Goal: Browse casually

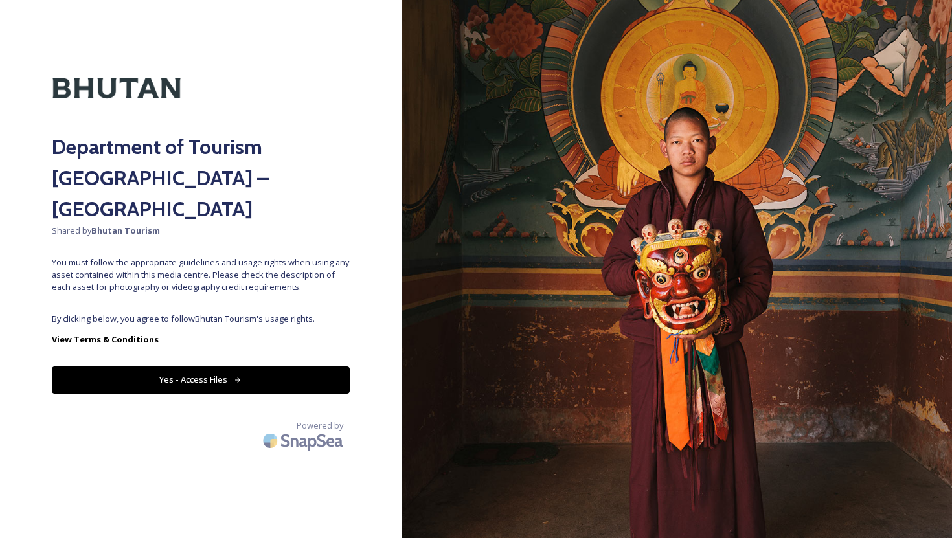
click at [238, 376] on icon at bounding box center [238, 380] width 8 height 8
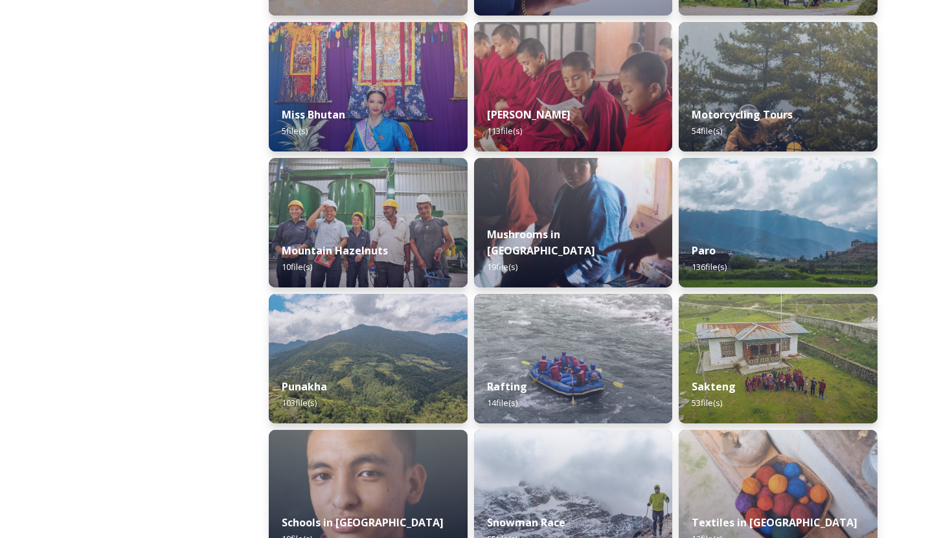
scroll to position [1027, 0]
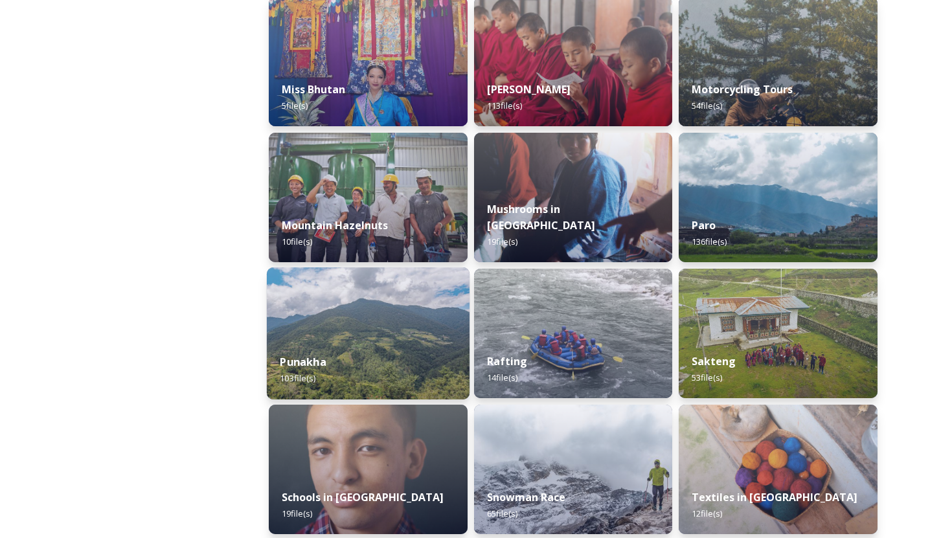
click at [360, 335] on img at bounding box center [368, 334] width 203 height 132
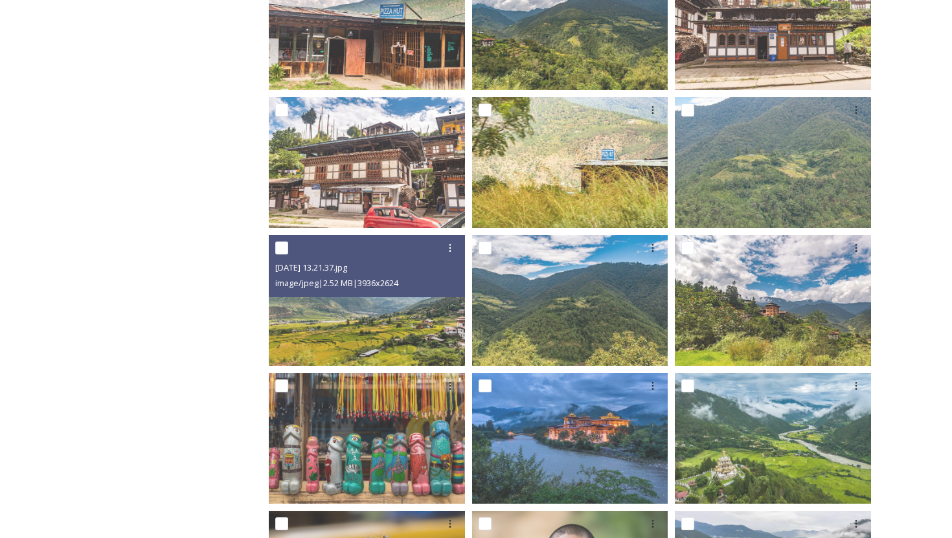
scroll to position [425, 0]
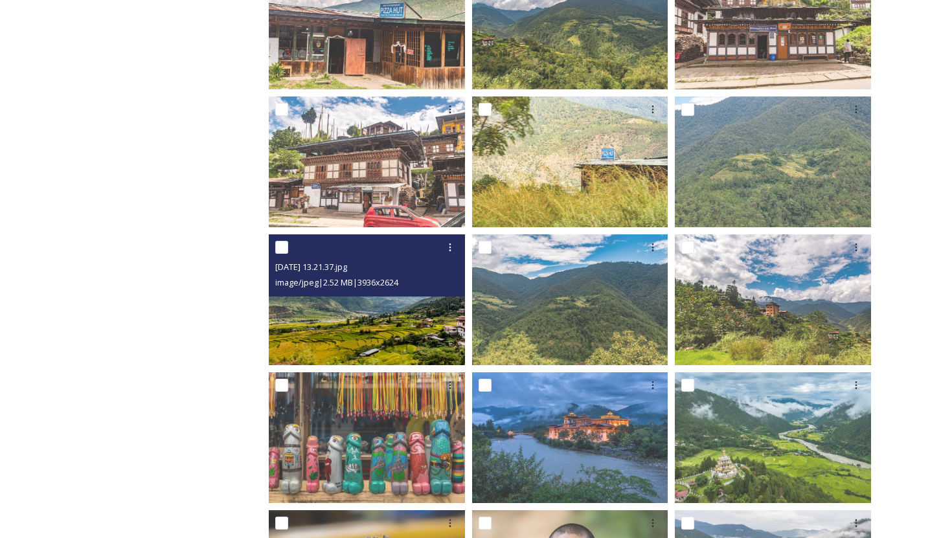
click at [411, 334] on img at bounding box center [367, 300] width 196 height 131
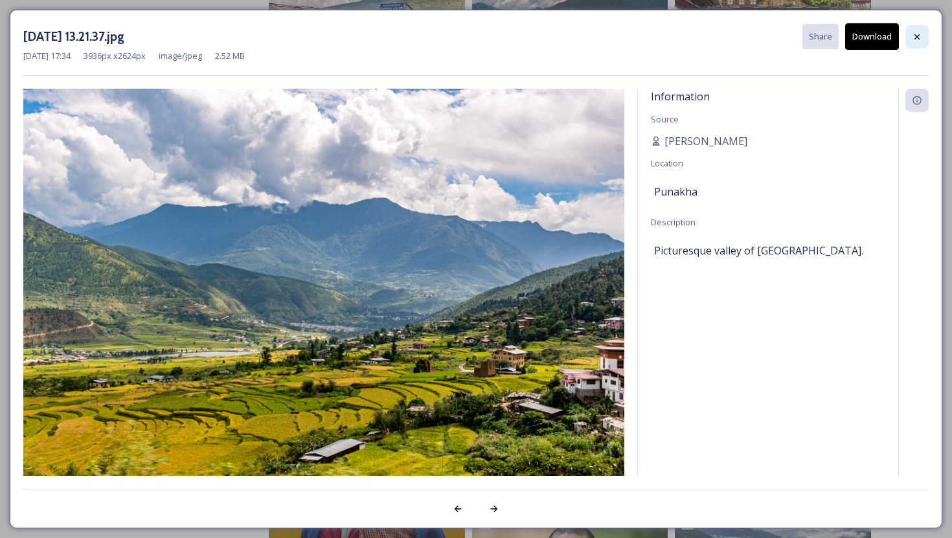
click at [918, 34] on icon at bounding box center [917, 37] width 10 height 10
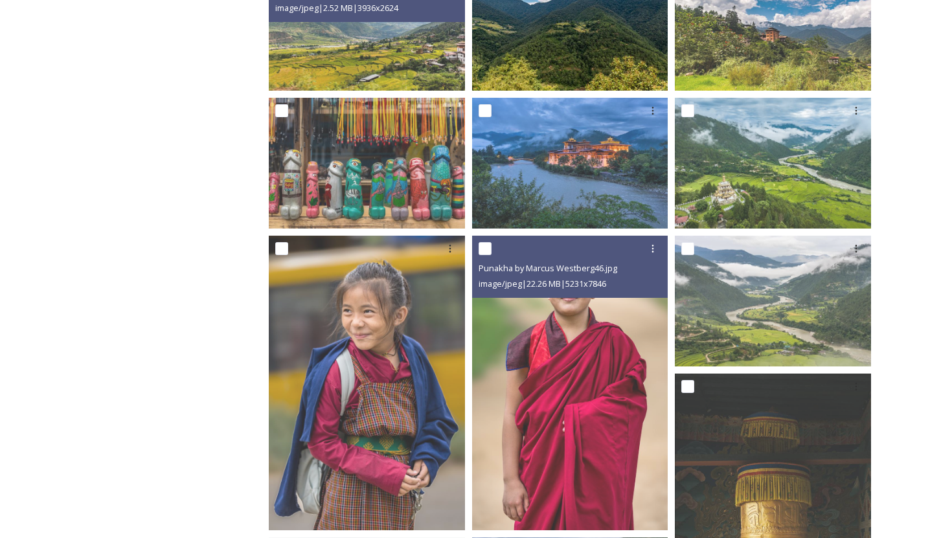
scroll to position [701, 0]
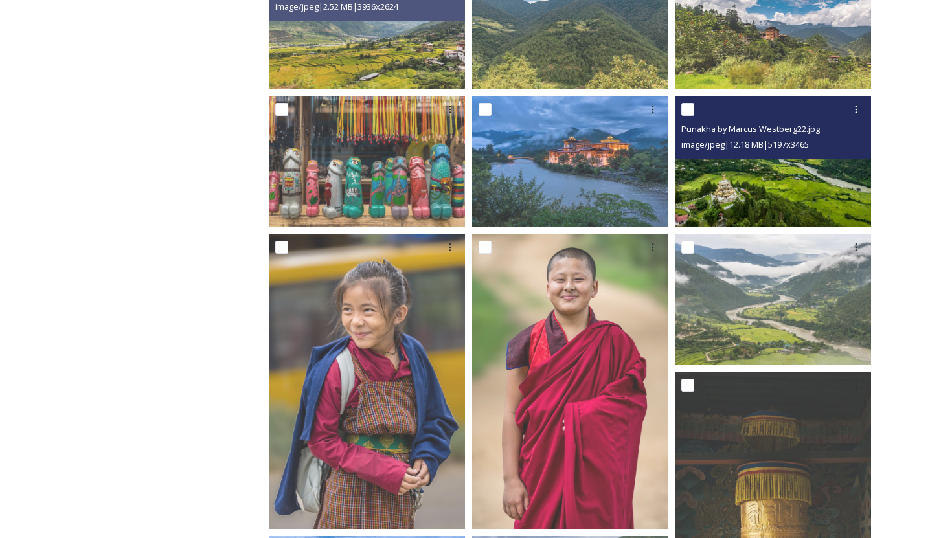
click at [740, 193] on img at bounding box center [773, 162] width 196 height 131
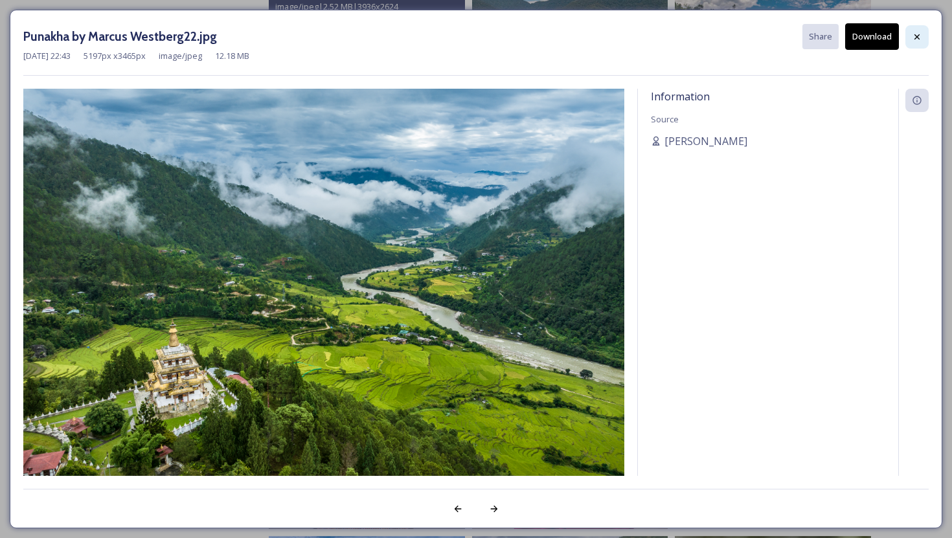
click at [918, 38] on icon at bounding box center [917, 37] width 10 height 10
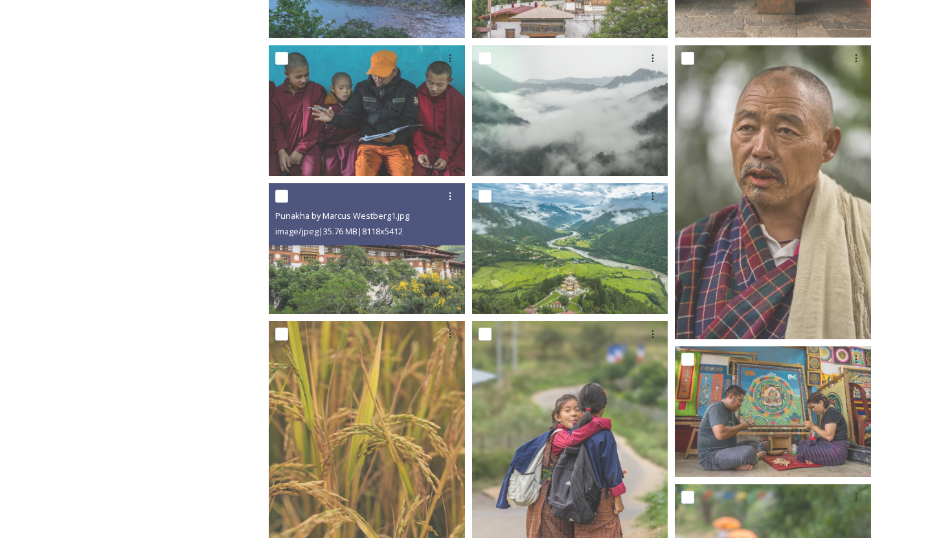
scroll to position [1331, 0]
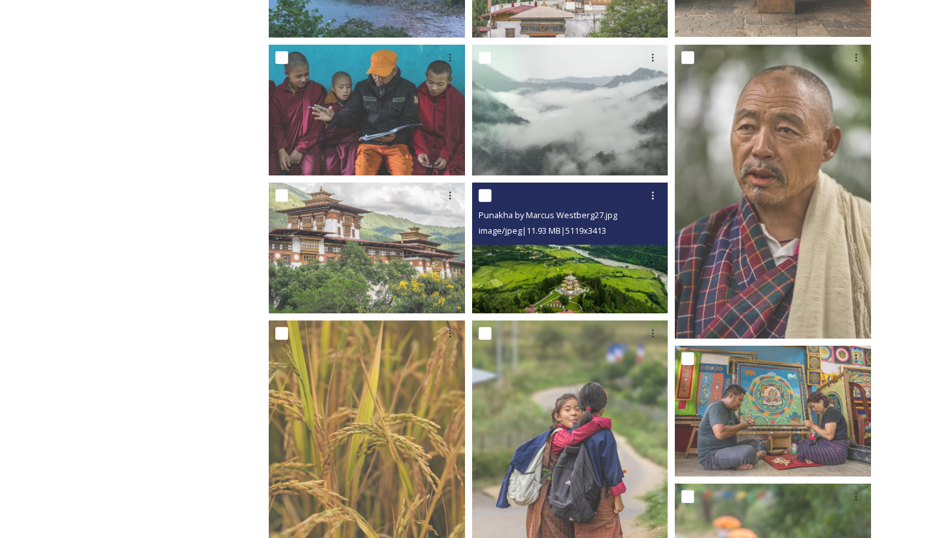
click at [524, 266] on img at bounding box center [570, 248] width 196 height 131
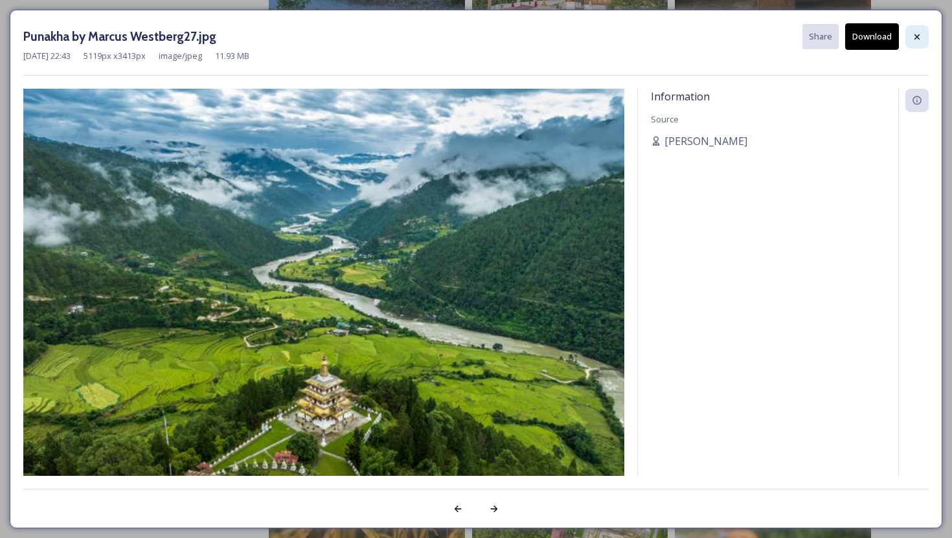
click at [922, 40] on icon at bounding box center [917, 37] width 10 height 10
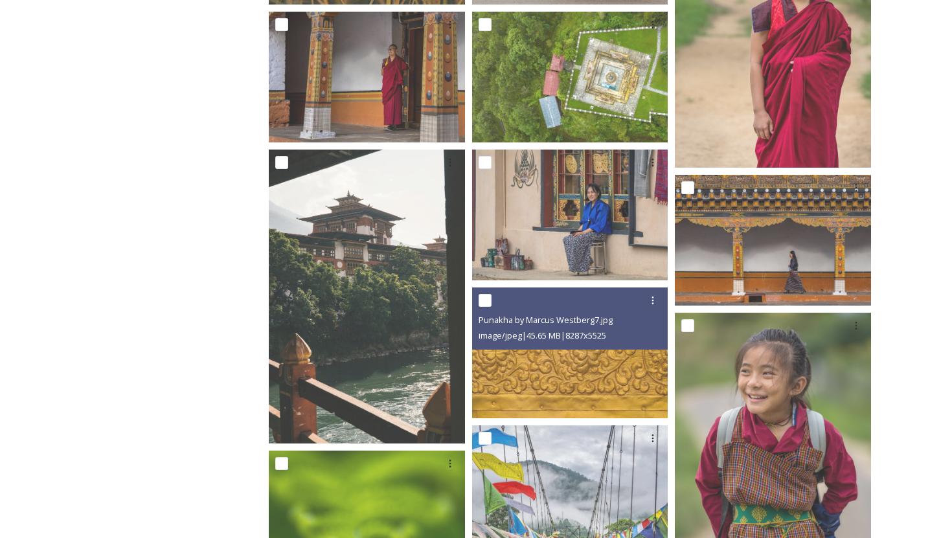
scroll to position [1946, 0]
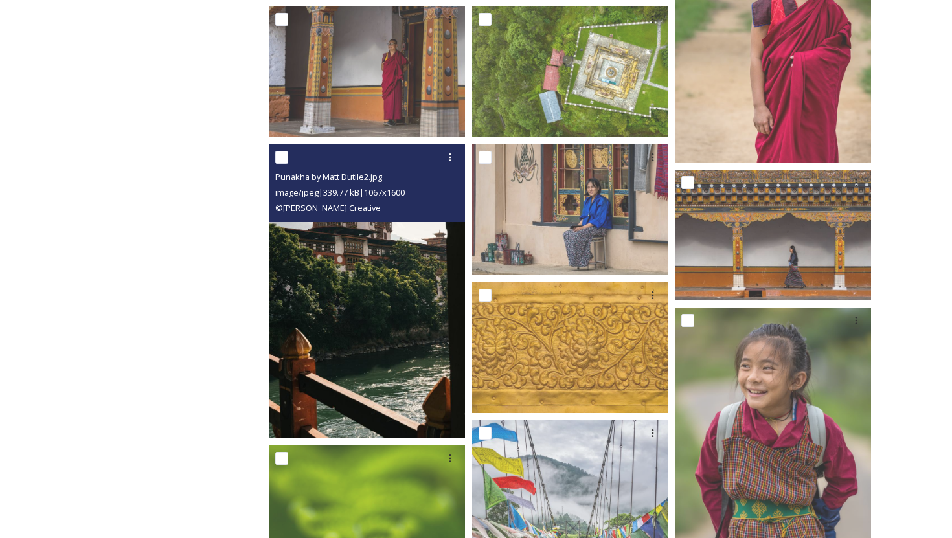
click at [404, 310] on img at bounding box center [367, 291] width 196 height 294
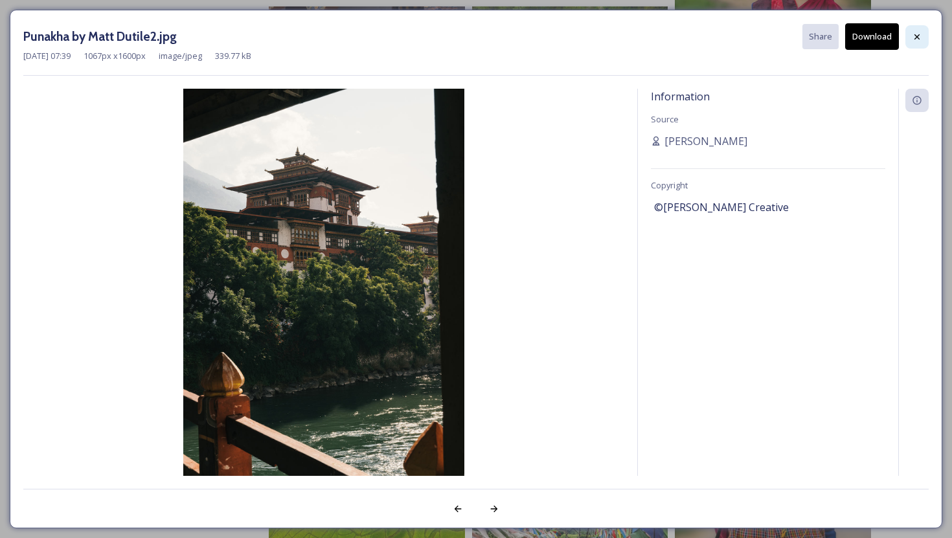
click at [917, 32] on icon at bounding box center [917, 37] width 10 height 10
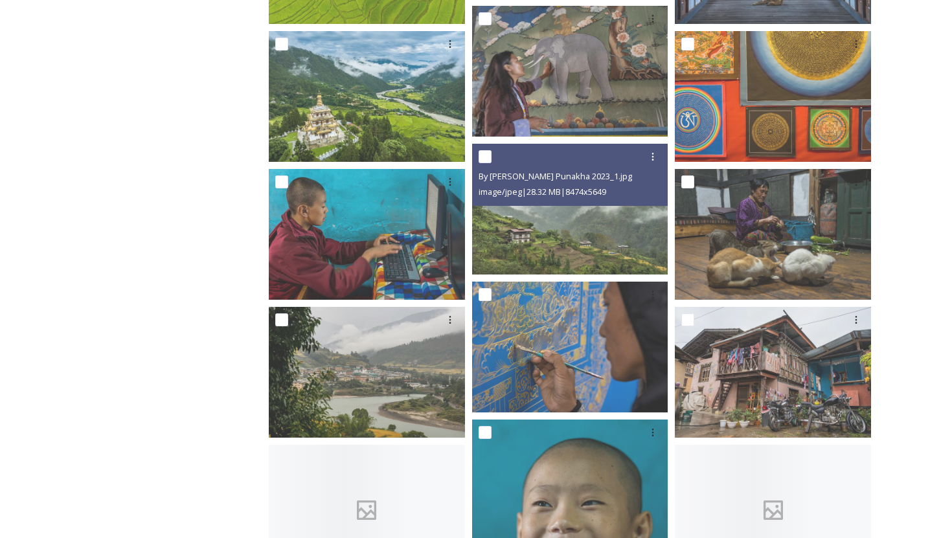
scroll to position [2806, 0]
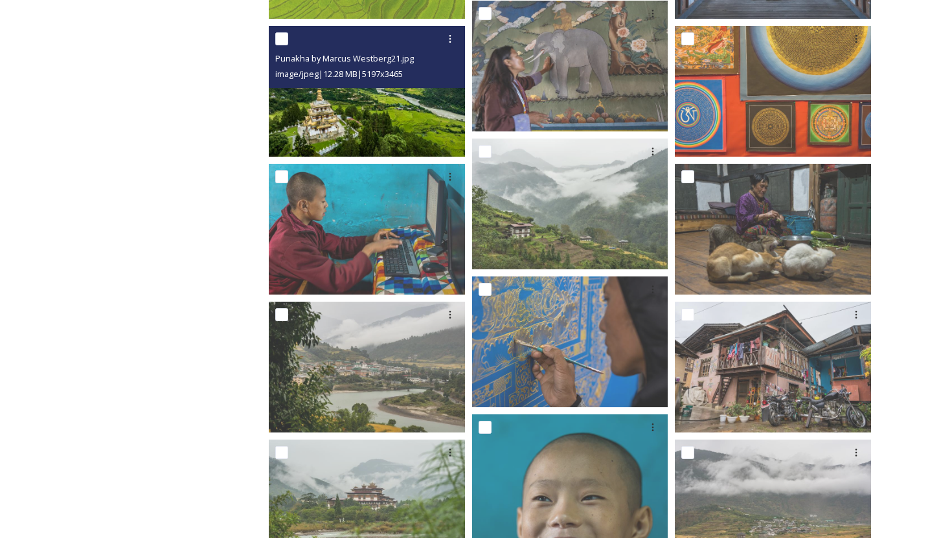
click at [420, 124] on img at bounding box center [367, 91] width 196 height 131
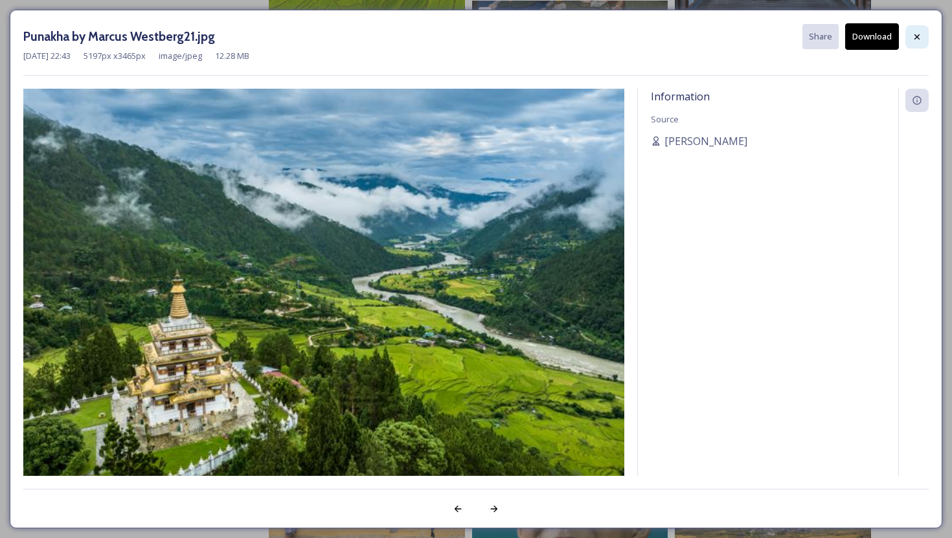
click at [915, 39] on icon at bounding box center [917, 37] width 10 height 10
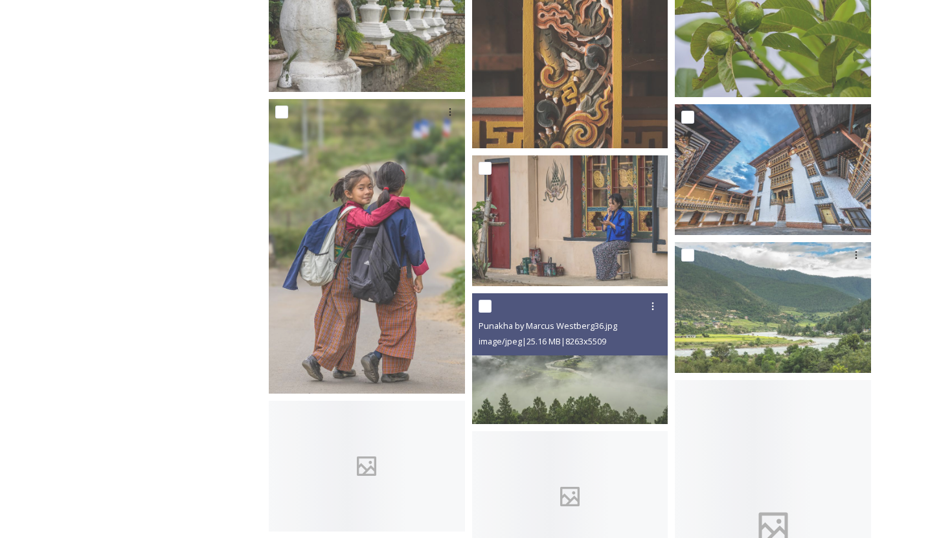
scroll to position [4661, 0]
